Goal: Task Accomplishment & Management: Manage account settings

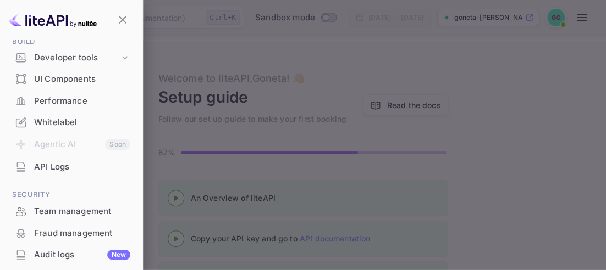
scroll to position [166, 0]
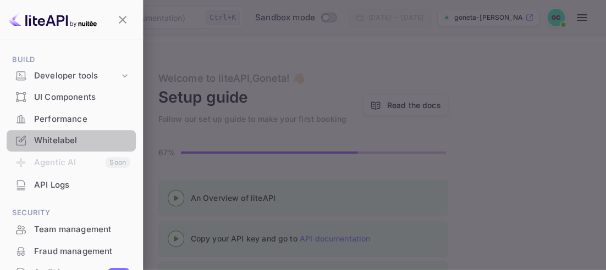
click at [58, 136] on div "Whitelabel" at bounding box center [82, 141] width 96 height 13
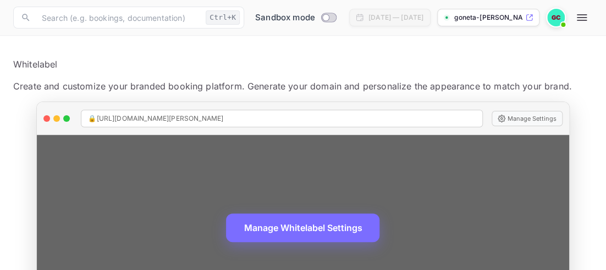
click at [304, 117] on div "🔒 https://goneta-kenneth-g-ciss--3czgw.nuitee.link" at bounding box center [281, 119] width 401 height 18
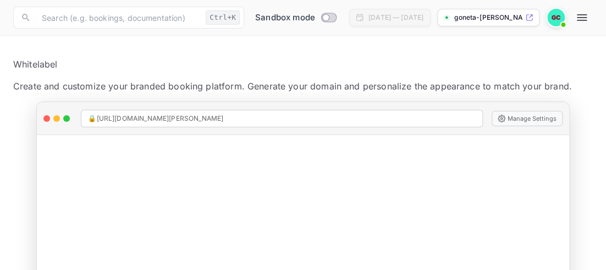
click at [14, 186] on main "Whitelabel Create and customize your branded booking platform. Generate your do…" at bounding box center [303, 185] width 606 height 299
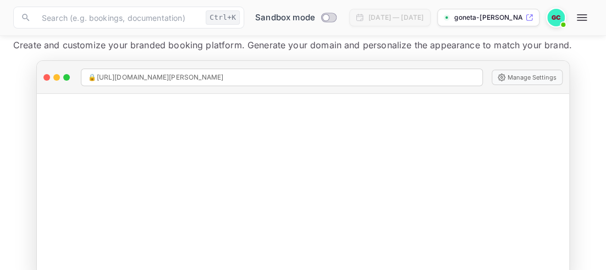
scroll to position [62, 0]
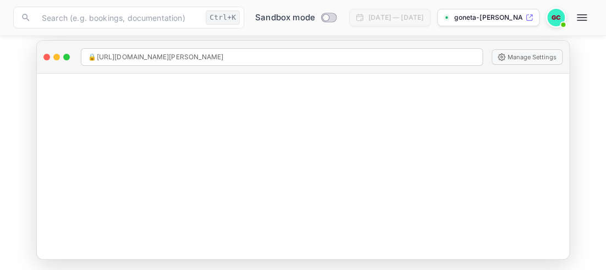
click at [587, 110] on main "Whitelabel Create and customize your branded booking platform. Generate your do…" at bounding box center [303, 123] width 606 height 299
click at [575, 109] on div "🔒 https://goneta-kenneth-g-ciss--3czgw.nuitee.link Manage Settings Manage White…" at bounding box center [302, 150] width 550 height 220
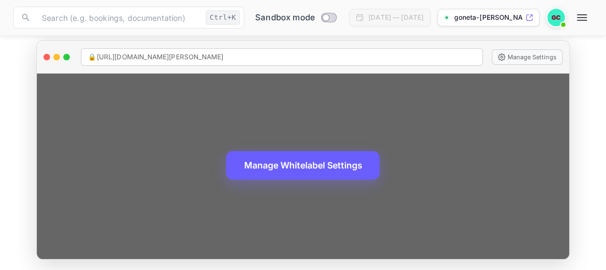
click at [296, 168] on button "Manage Whitelabel Settings" at bounding box center [302, 165] width 153 height 29
click at [58, 107] on div "Manage Whitelabel Settings" at bounding box center [302, 167] width 531 height 186
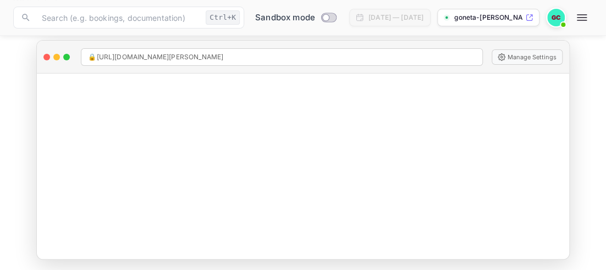
click at [23, 112] on main "Whitelabel Create and customize your branded booking platform. Generate your do…" at bounding box center [303, 123] width 606 height 299
click at [21, 118] on main "Whitelabel Create and customize your branded booking platform. Generate your do…" at bounding box center [303, 123] width 606 height 299
click at [575, 97] on div "🔒 https://goneta-kenneth-g-ciss--3czgw.nuitee.link Manage Settings Manage White…" at bounding box center [302, 150] width 550 height 220
click at [51, 106] on div "Manage Whitelabel Settings" at bounding box center [302, 167] width 531 height 186
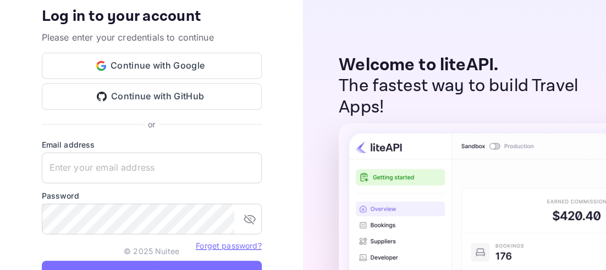
click at [306, 177] on div "Welcome to liteAPI. The fastest way to build Travel Apps!" at bounding box center [454, 135] width 303 height 270
